Goal: Information Seeking & Learning: Learn about a topic

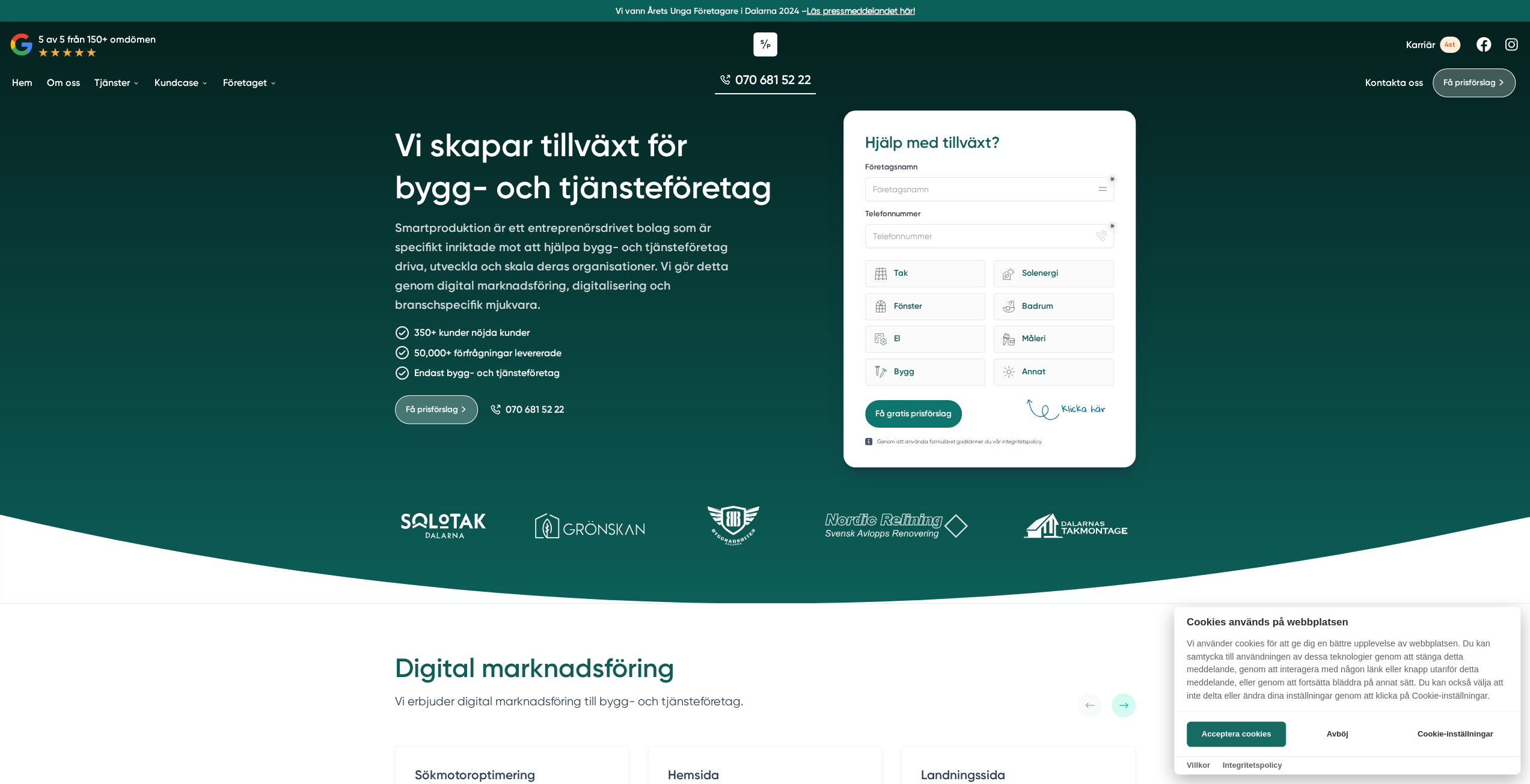
click at [1446, 43] on div at bounding box center [765, 392] width 1530 height 784
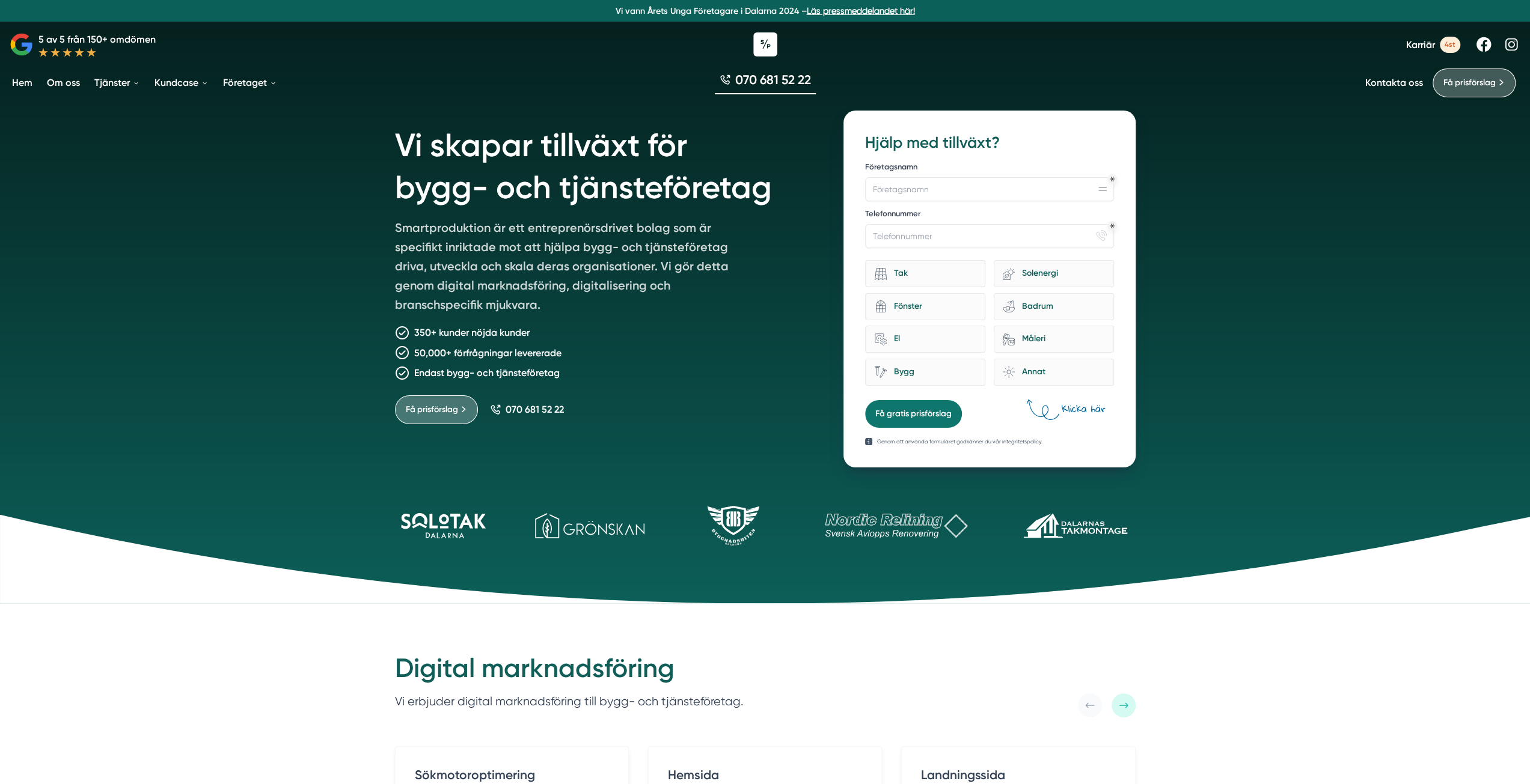
click at [1442, 45] on span "4st" at bounding box center [1450, 45] width 21 height 16
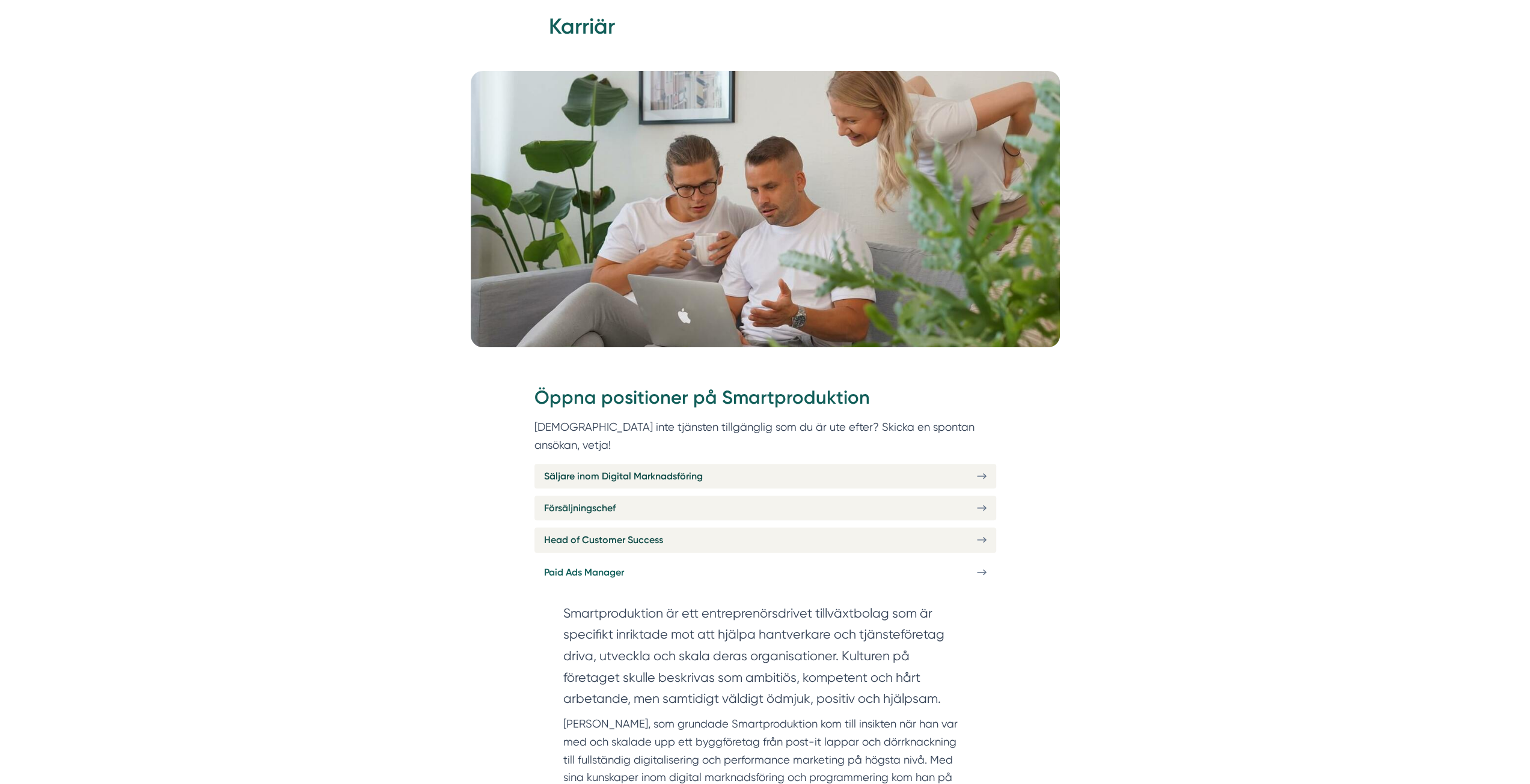
scroll to position [180, 0]
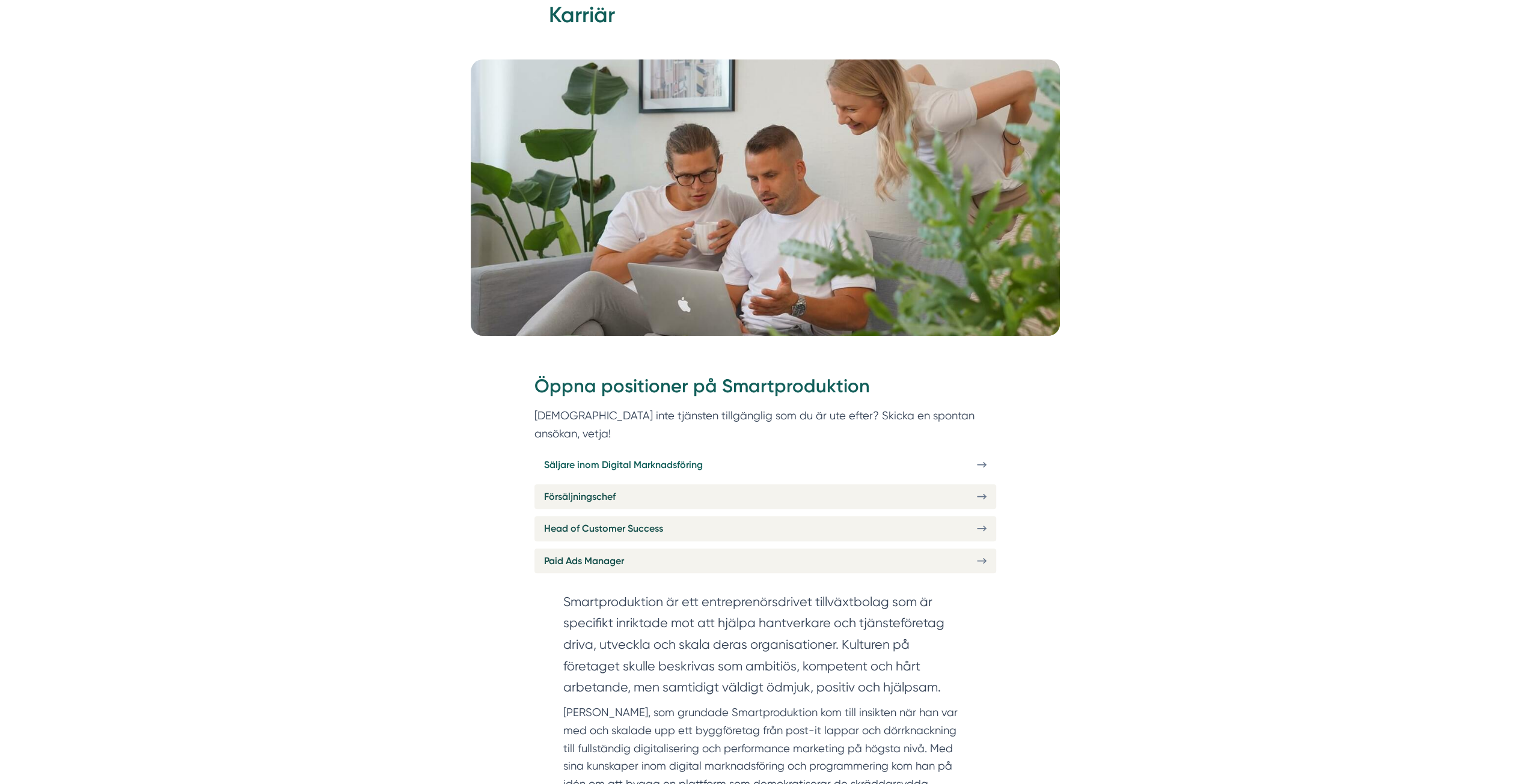
click at [683, 456] on link "Säljare inom Digital Marknadsföring" at bounding box center [766, 465] width 462 height 25
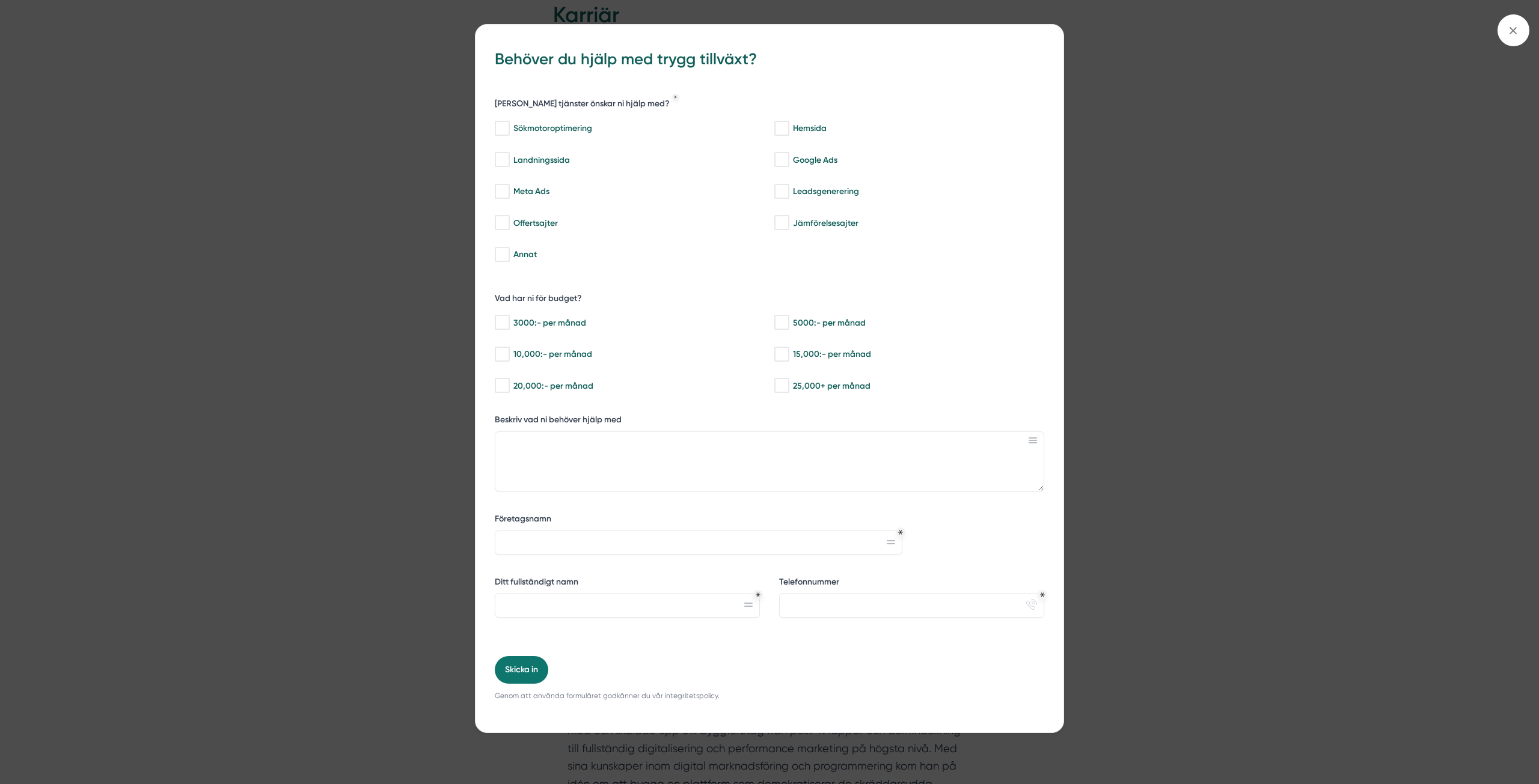
click at [297, 233] on div "bbc9b822-b2c6-488a-ab3e-9a2d59e49c7c Behöver du hjälp med trygg tillväxt? Vilka…" at bounding box center [770, 392] width 1539 height 784
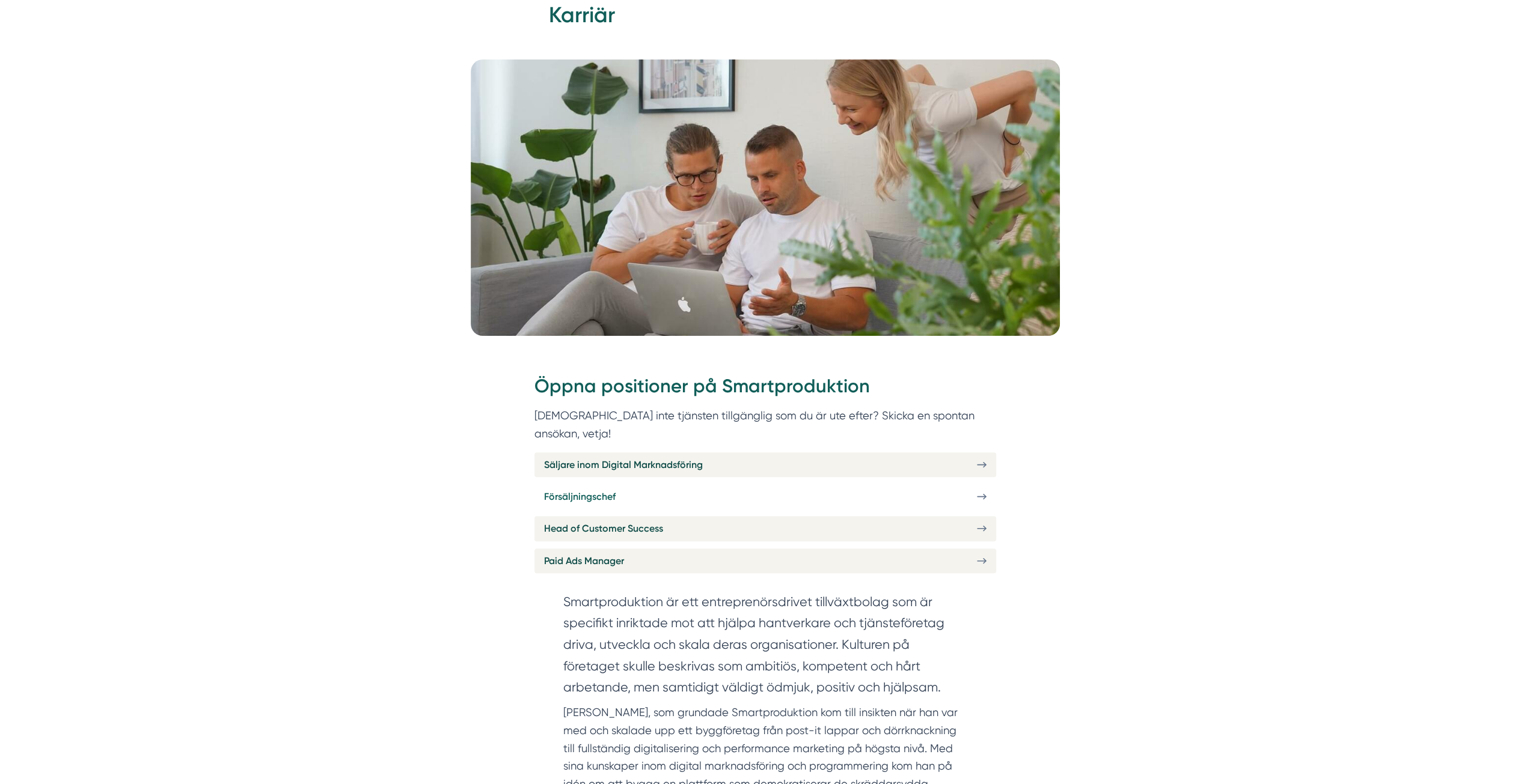
click at [593, 489] on span "Försäljningschef" at bounding box center [579, 496] width 71 height 15
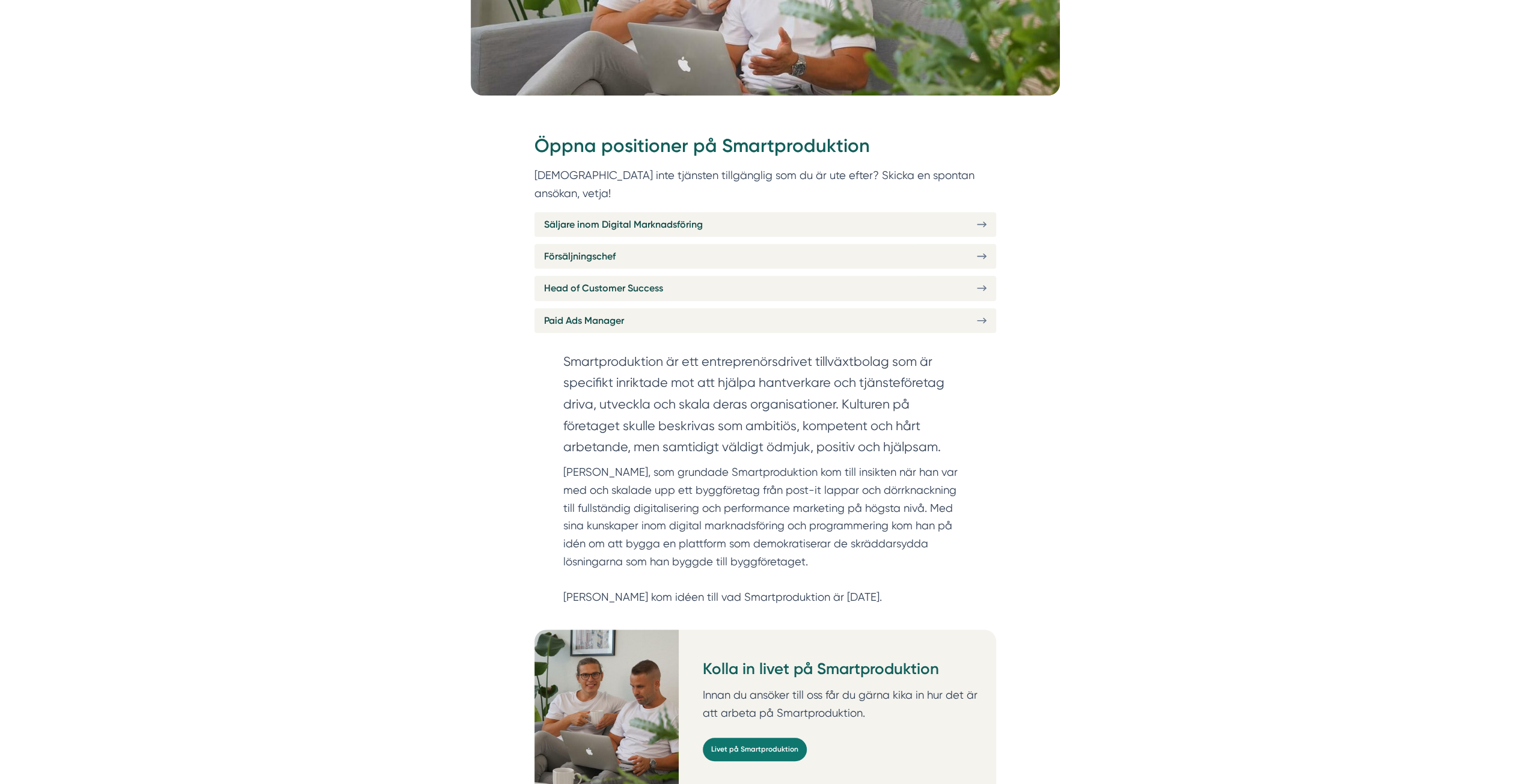
scroll to position [241, 0]
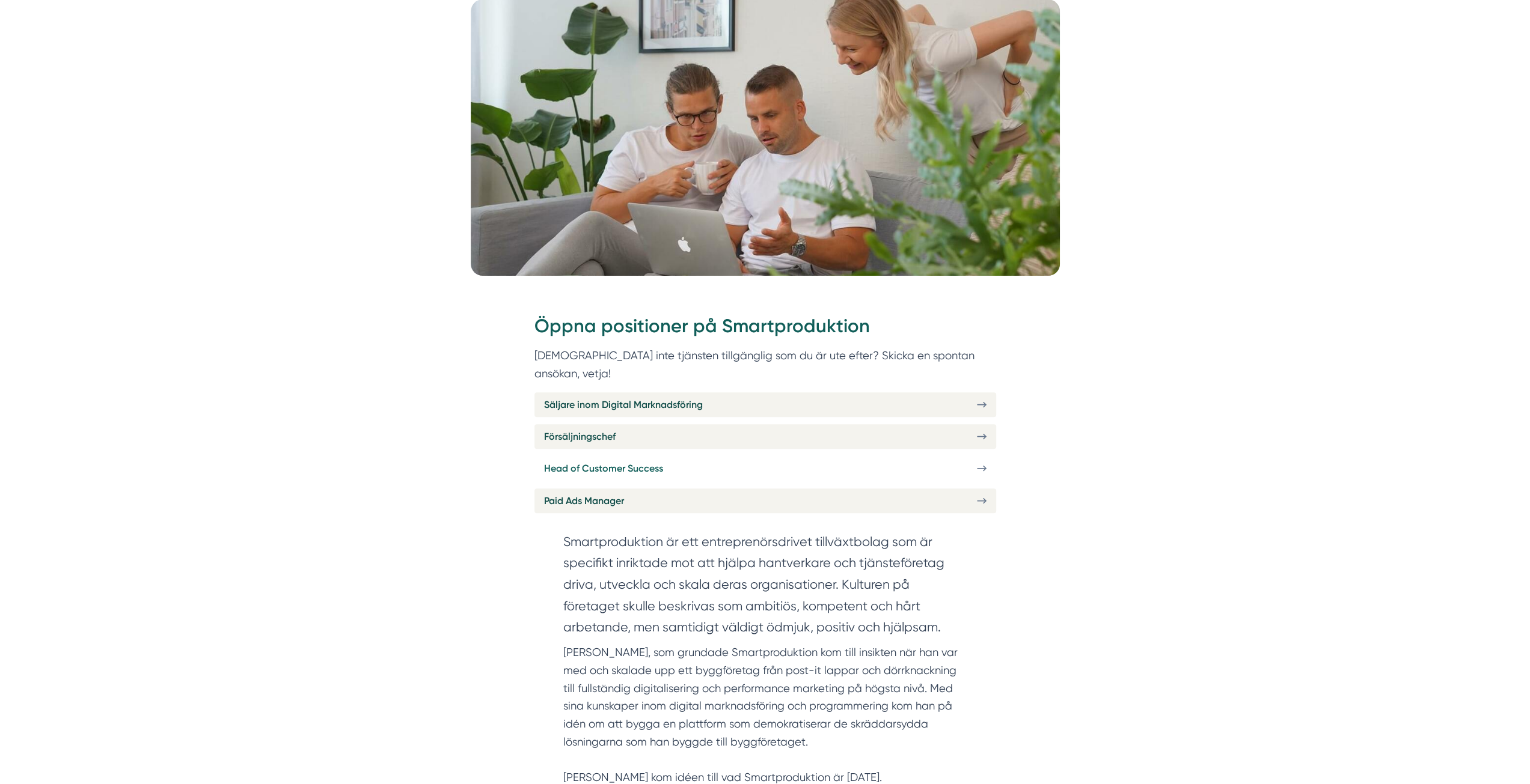
click at [613, 461] on span "Head of Customer Success" at bounding box center [603, 468] width 119 height 15
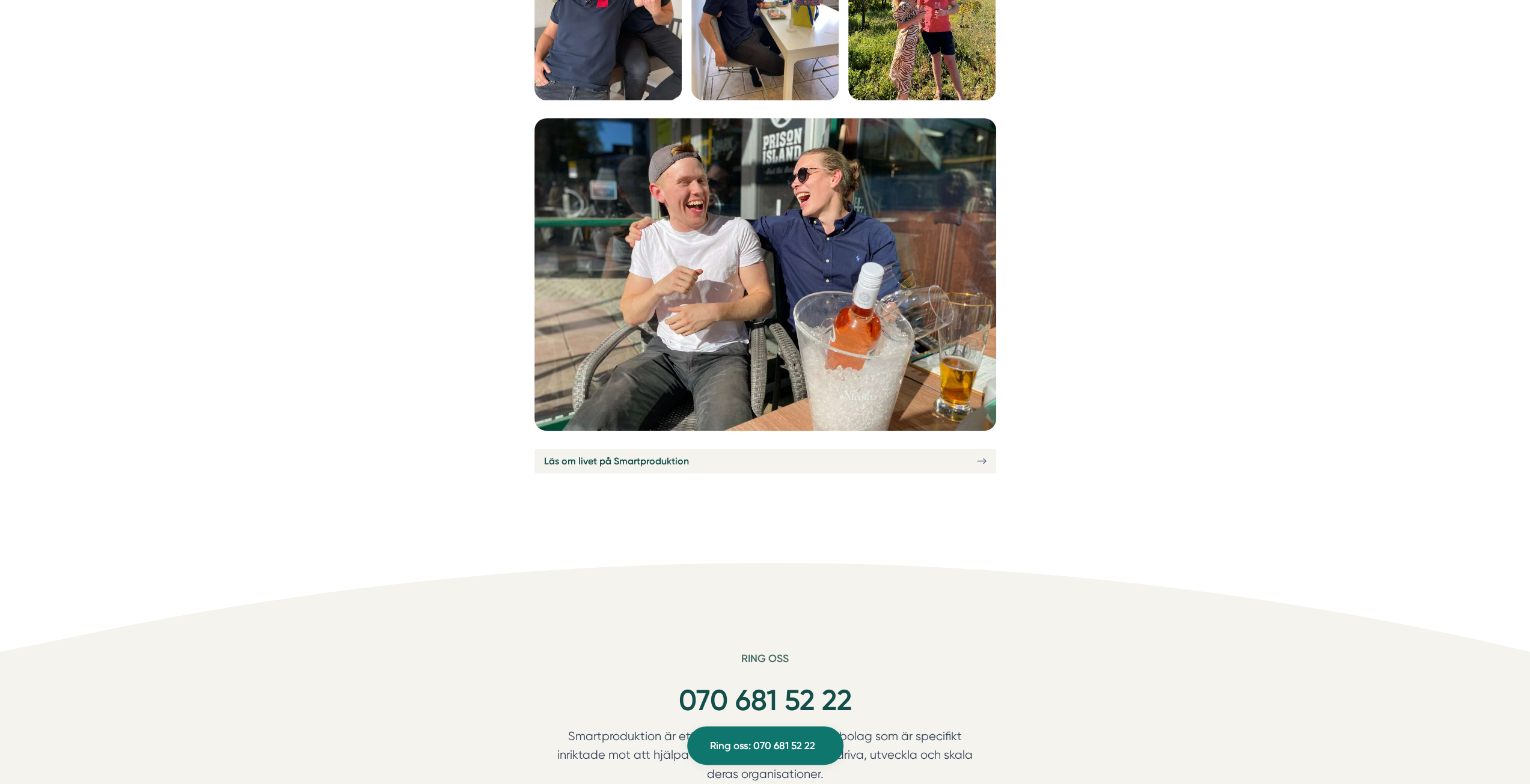
scroll to position [4446, 0]
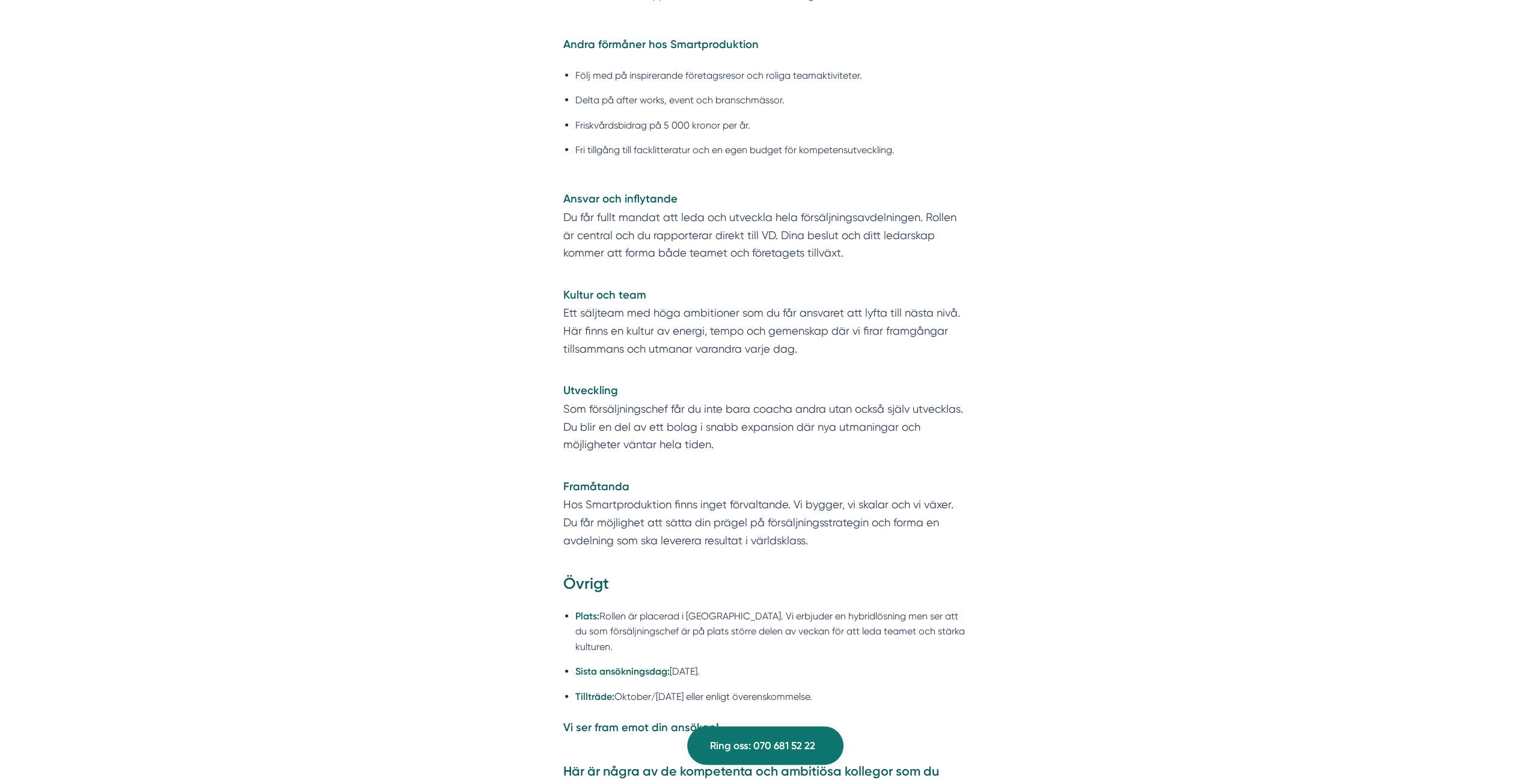
scroll to position [2523, 0]
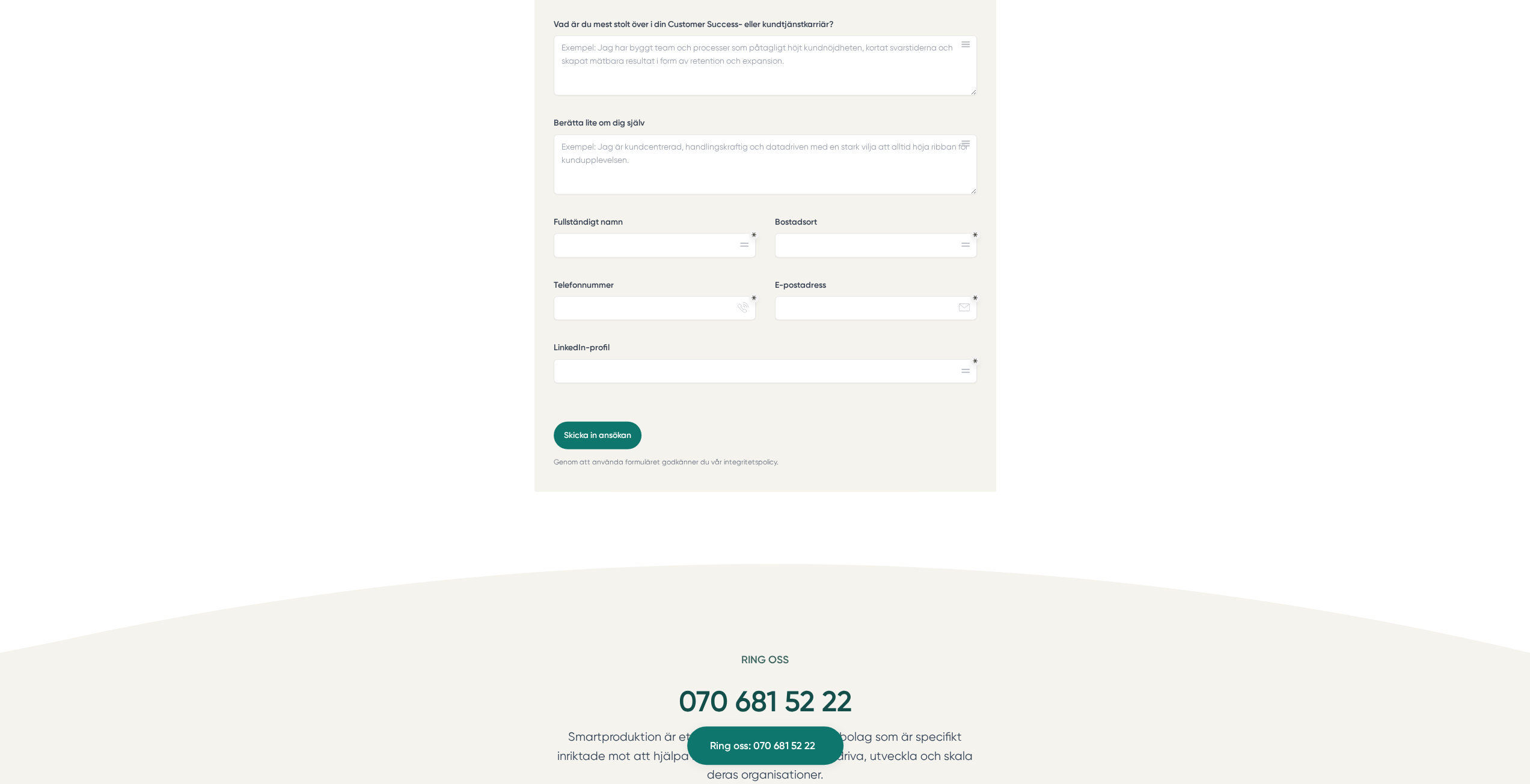
scroll to position [3184, 0]
